Goal: Task Accomplishment & Management: Manage account settings

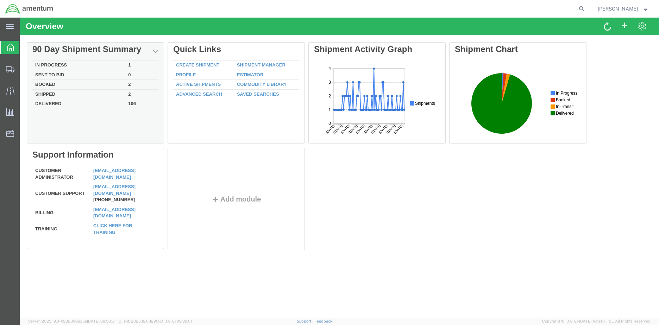
click at [61, 63] on td "In Progress" at bounding box center [78, 66] width 93 height 10
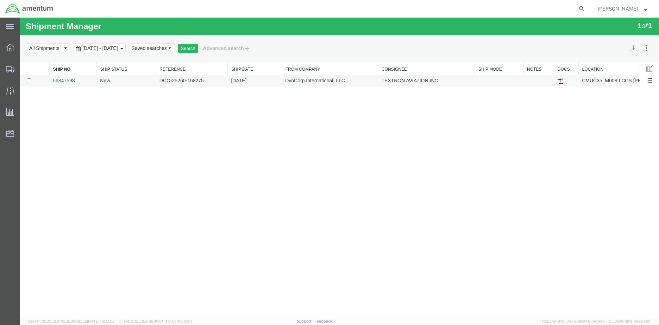
click at [75, 80] on link "56847598" at bounding box center [64, 81] width 22 height 6
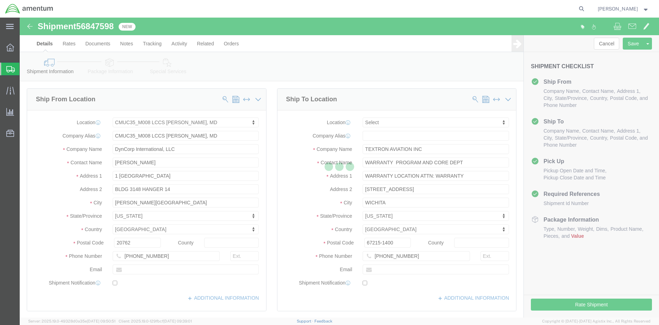
select select "42655"
select select
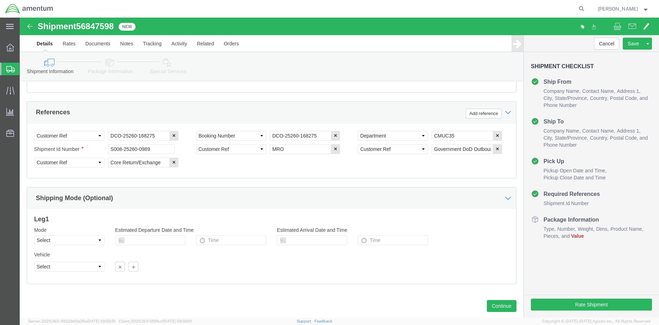
scroll to position [331, 0]
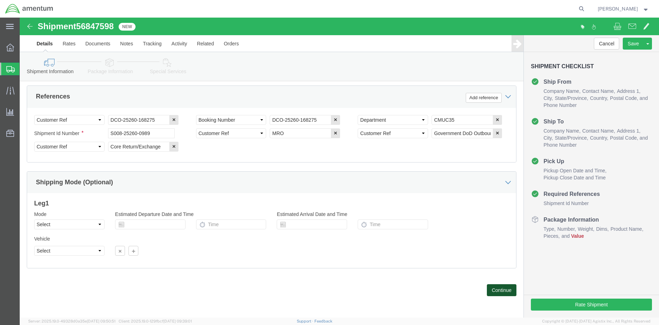
click button "Continue"
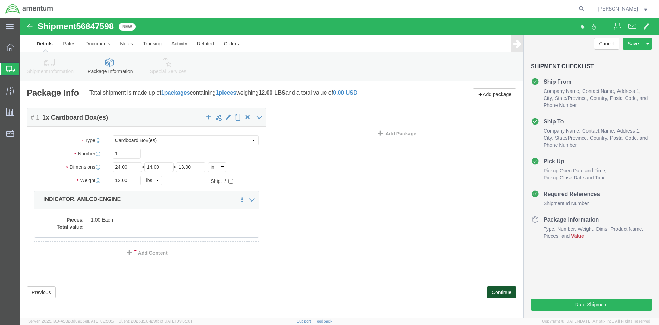
scroll to position [2, 0]
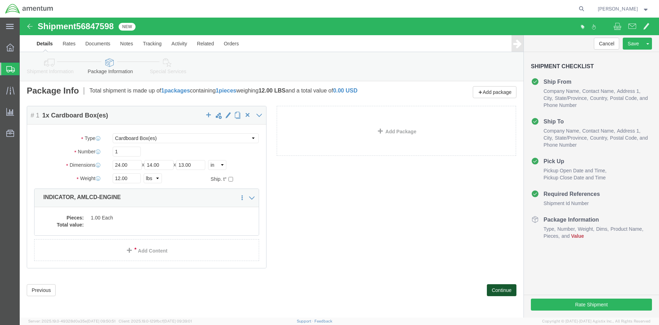
click button "Continue"
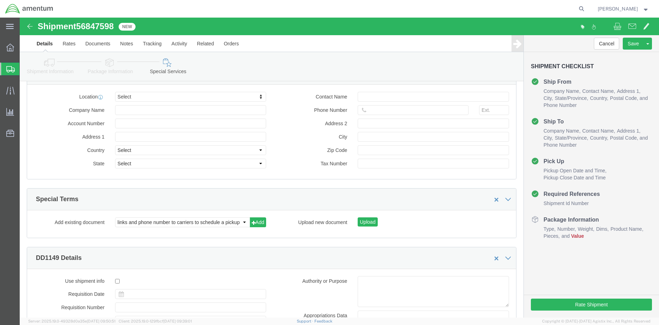
scroll to position [830, 0]
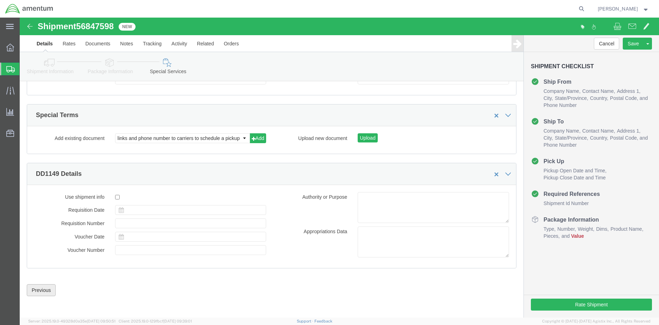
click button "Previous"
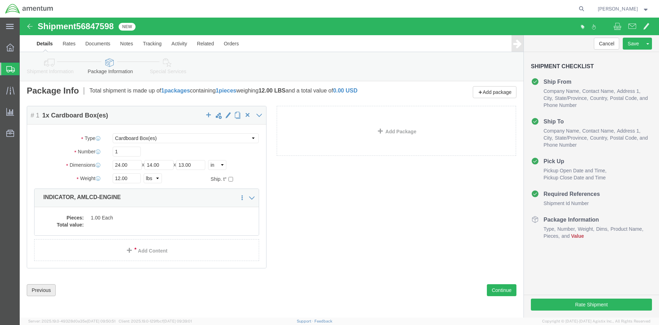
scroll to position [2, 0]
click dd
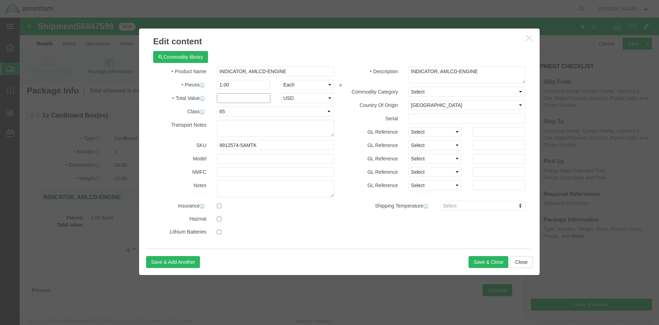
click input "text"
type input "25,000.00"
click button "Save & Close"
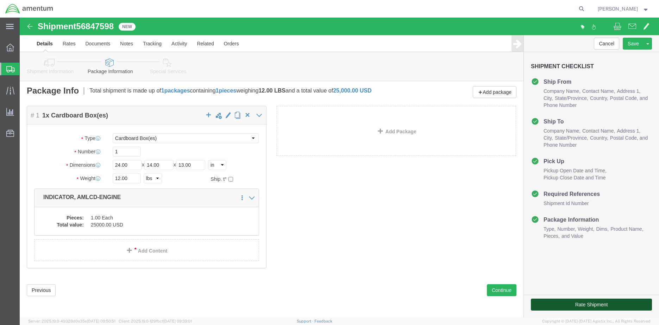
click button "Rate Shipment"
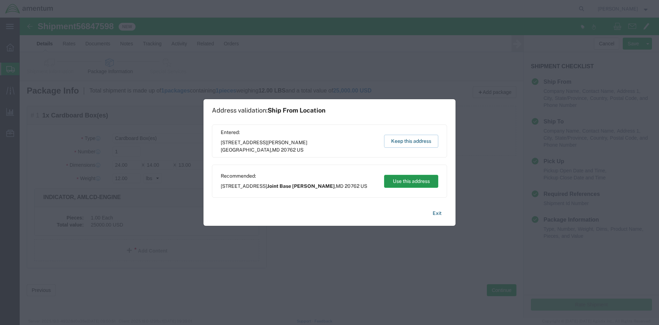
click at [398, 183] on button "Use this address" at bounding box center [411, 181] width 54 height 13
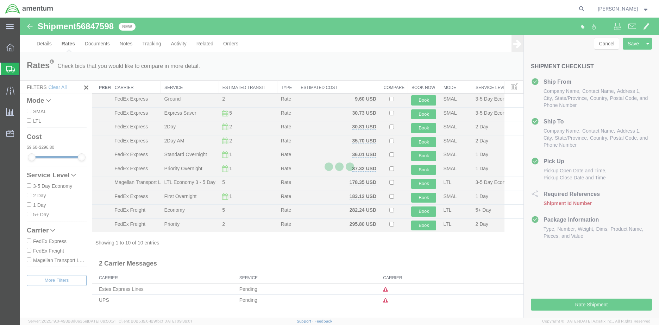
scroll to position [0, 0]
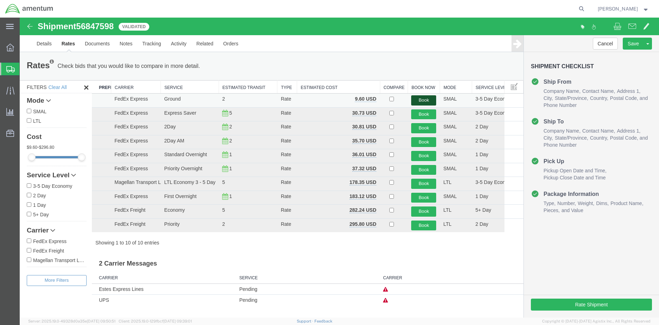
click at [423, 101] on button "Book" at bounding box center [423, 100] width 25 height 10
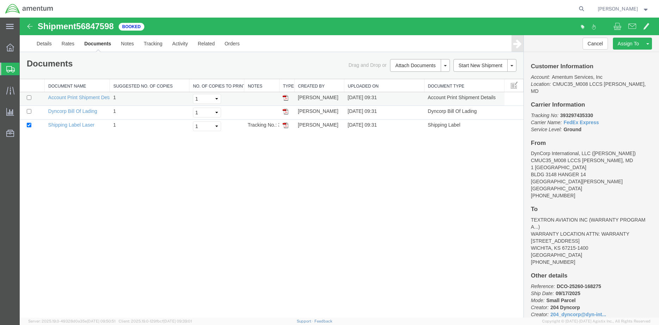
click at [285, 99] on img at bounding box center [286, 98] width 6 height 6
click at [28, 126] on input "checkbox" at bounding box center [29, 125] width 5 height 5
checkbox input "false"
click at [284, 113] on img at bounding box center [286, 112] width 6 height 6
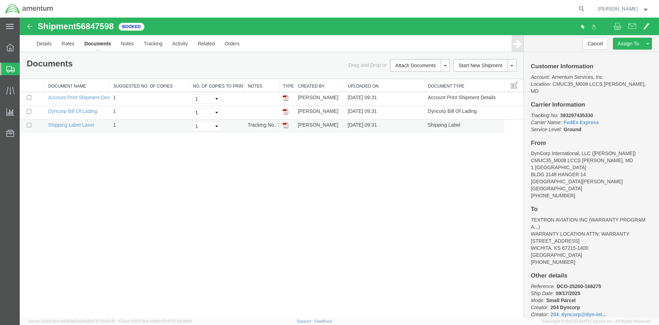
click at [286, 127] on img at bounding box center [286, 126] width 6 height 6
click at [282, 124] on td at bounding box center [286, 127] width 15 height 14
click at [282, 125] on td at bounding box center [286, 127] width 15 height 14
click at [61, 127] on link "Shipping Label Laser" at bounding box center [71, 125] width 46 height 6
